Goal: Information Seeking & Learning: Learn about a topic

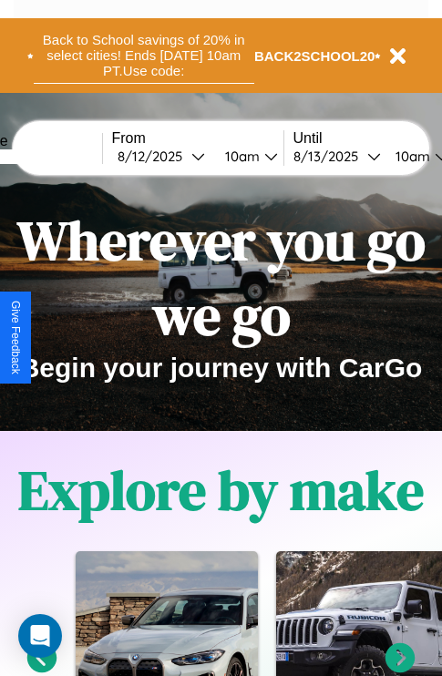
click at [143, 56] on button "Back to School savings of 20% in select cities! Ends [DATE] 10am PT. Use code:" at bounding box center [144, 55] width 221 height 57
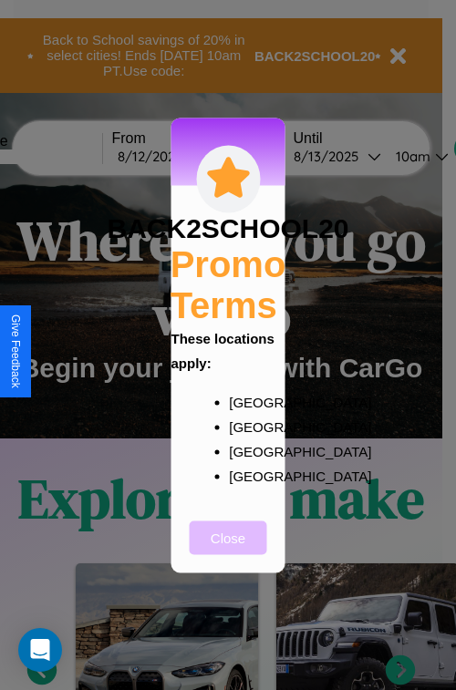
click at [228, 550] on button "Close" at bounding box center [228, 538] width 77 height 34
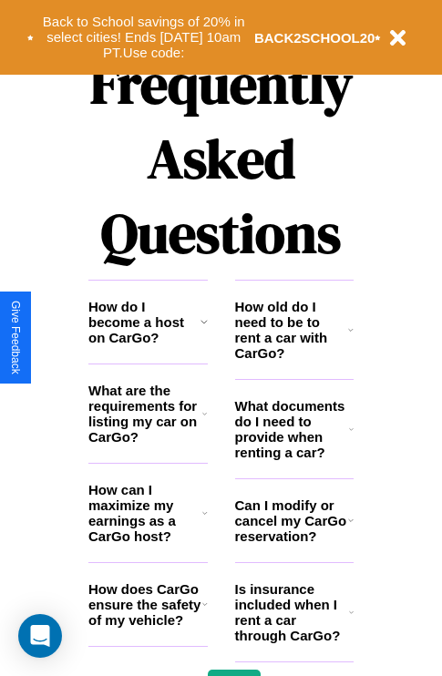
scroll to position [2209, 0]
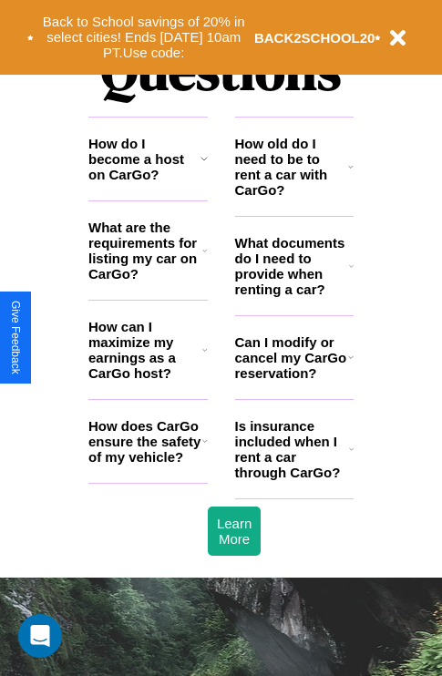
click at [351, 273] on icon at bounding box center [351, 266] width 5 height 15
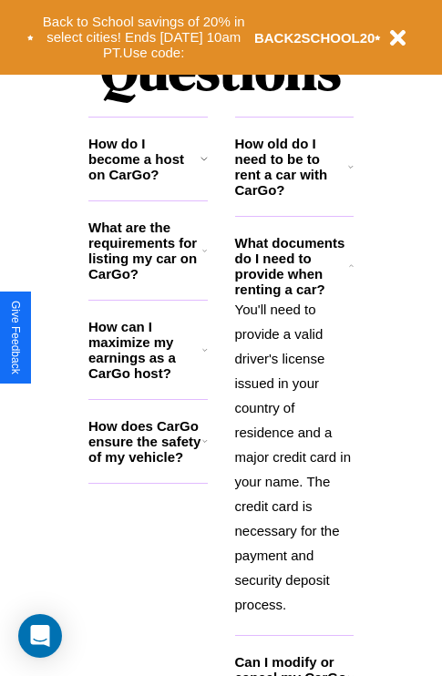
click at [148, 280] on h3 "What are the requirements for listing my car on CarGo?" at bounding box center [145, 251] width 114 height 62
click at [204, 357] on icon at bounding box center [204, 350] width 5 height 15
